Goal: Task Accomplishment & Management: Manage account settings

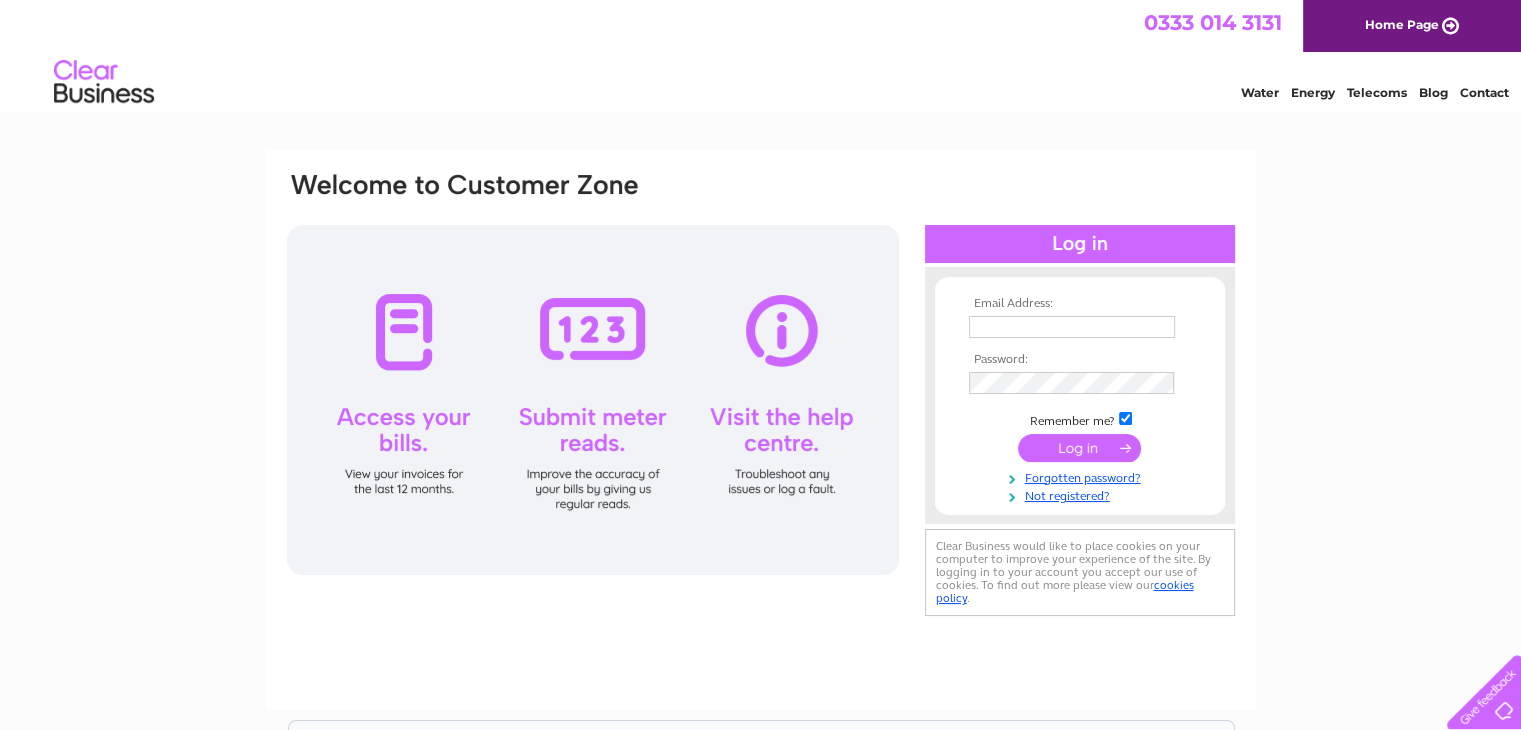
type input "[EMAIL_ADDRESS][DOMAIN_NAME]"
click at [1088, 449] on input "submit" at bounding box center [1079, 448] width 123 height 28
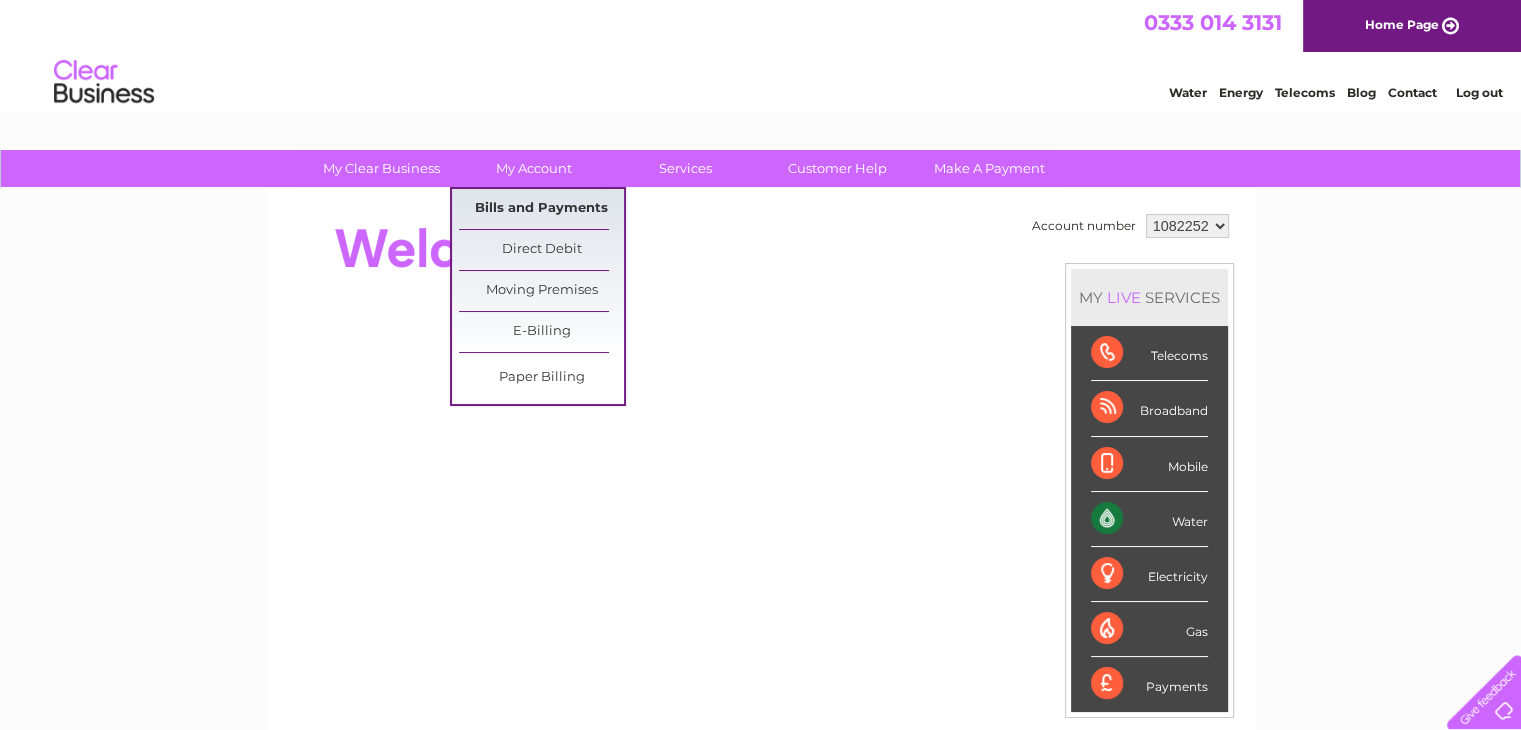
click at [532, 200] on link "Bills and Payments" at bounding box center [541, 209] width 165 height 40
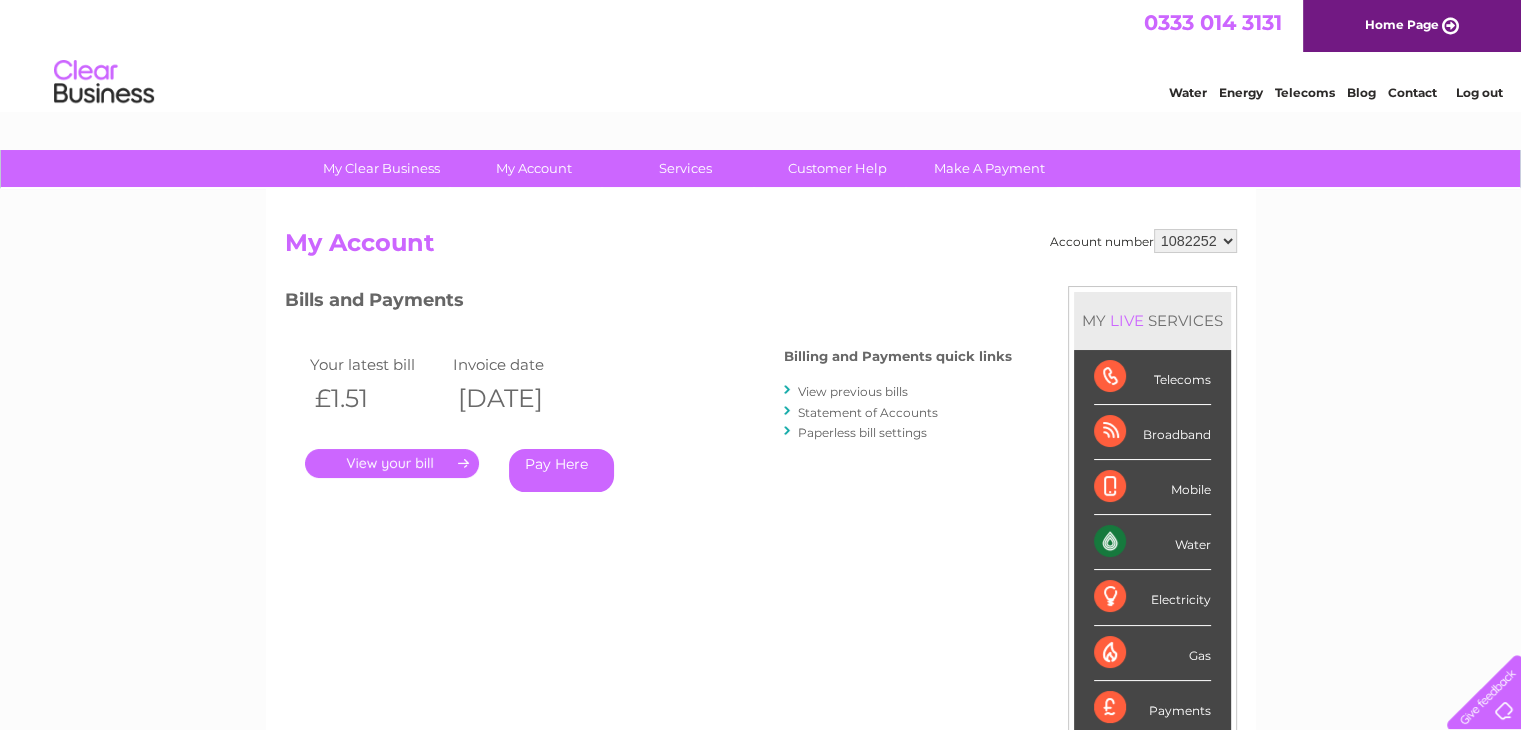
click at [411, 452] on link "." at bounding box center [392, 463] width 174 height 29
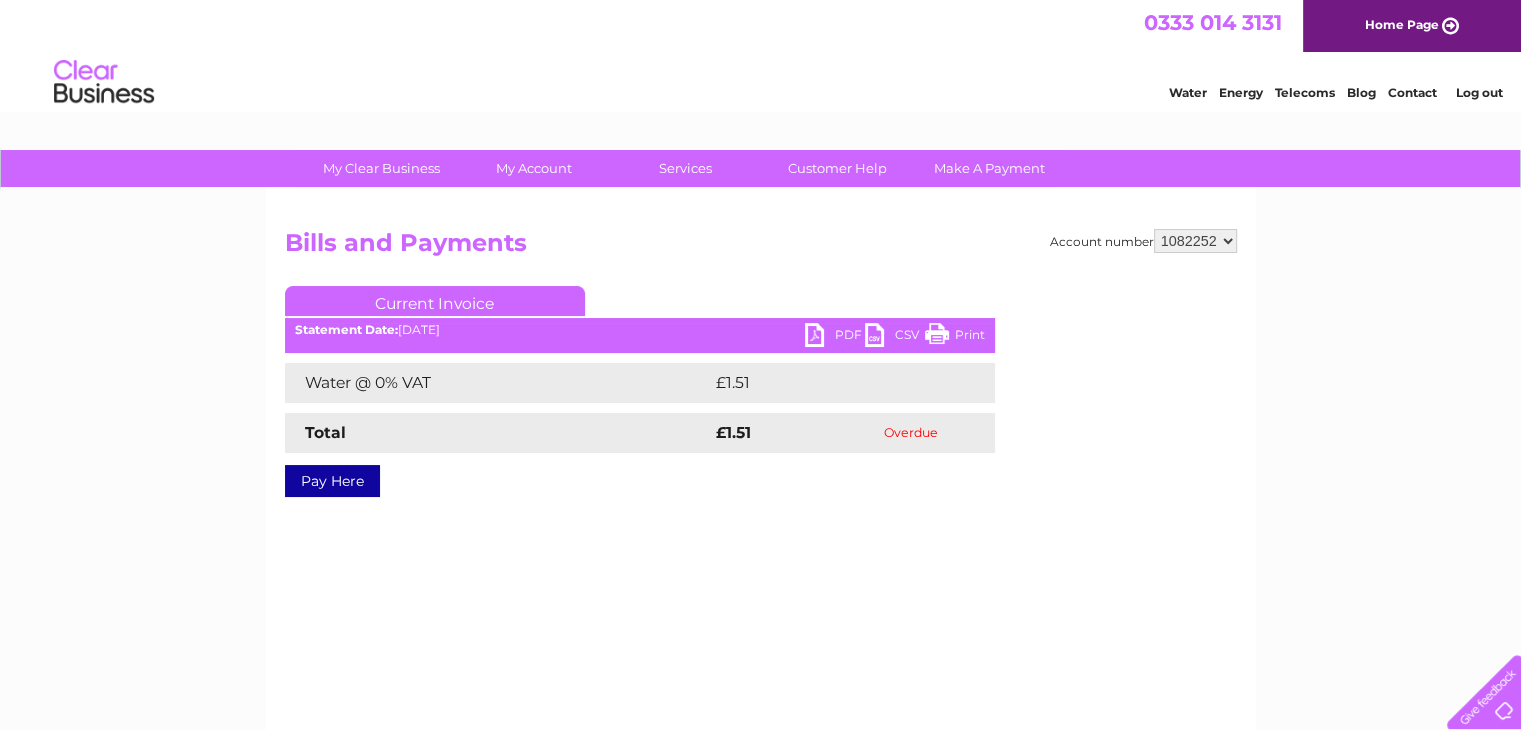
click at [820, 334] on link "PDF" at bounding box center [835, 337] width 60 height 29
